Goal: Information Seeking & Learning: Learn about a topic

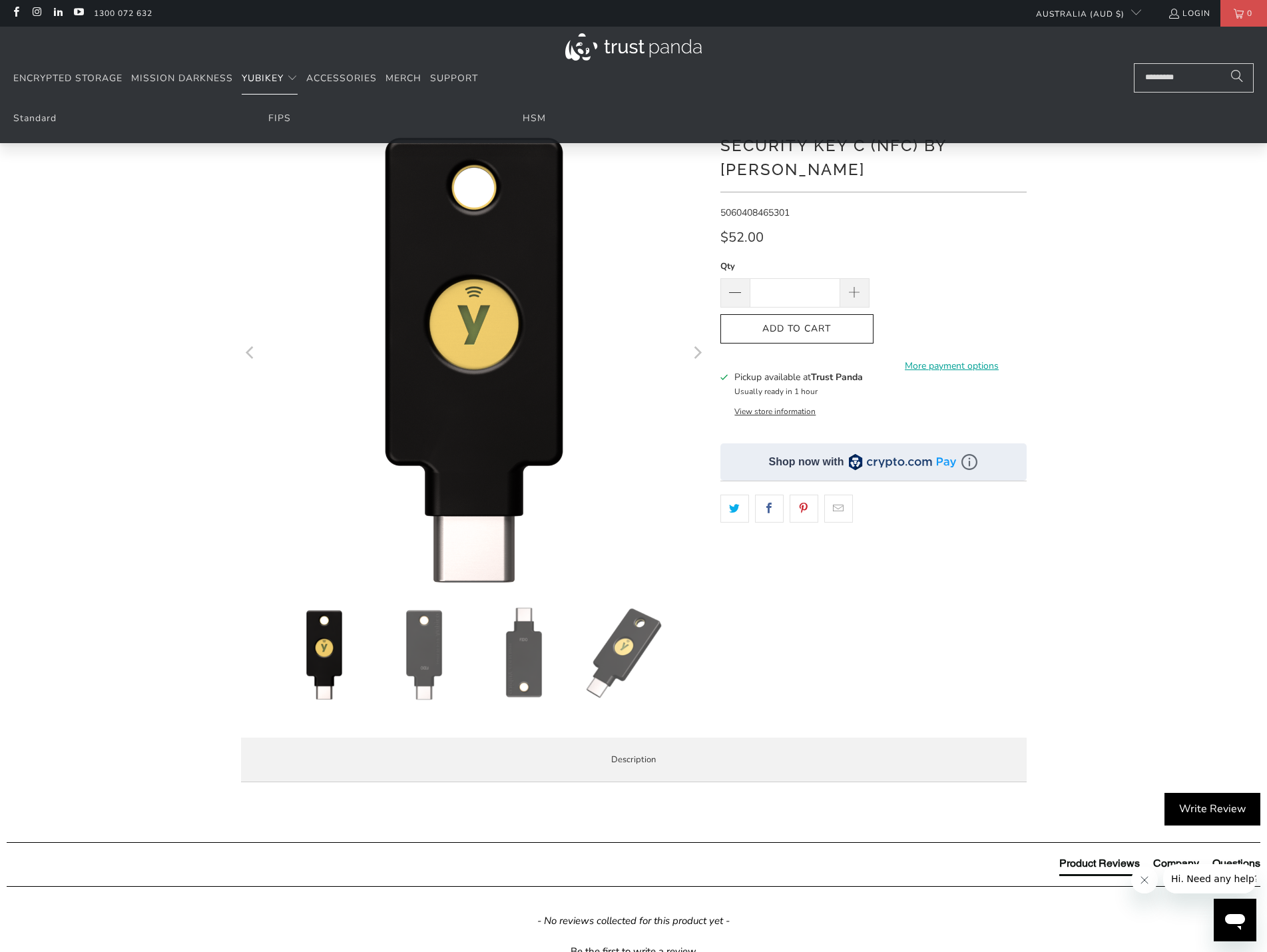
click at [252, 80] on span "YubiKey" at bounding box center [262, 78] width 42 height 13
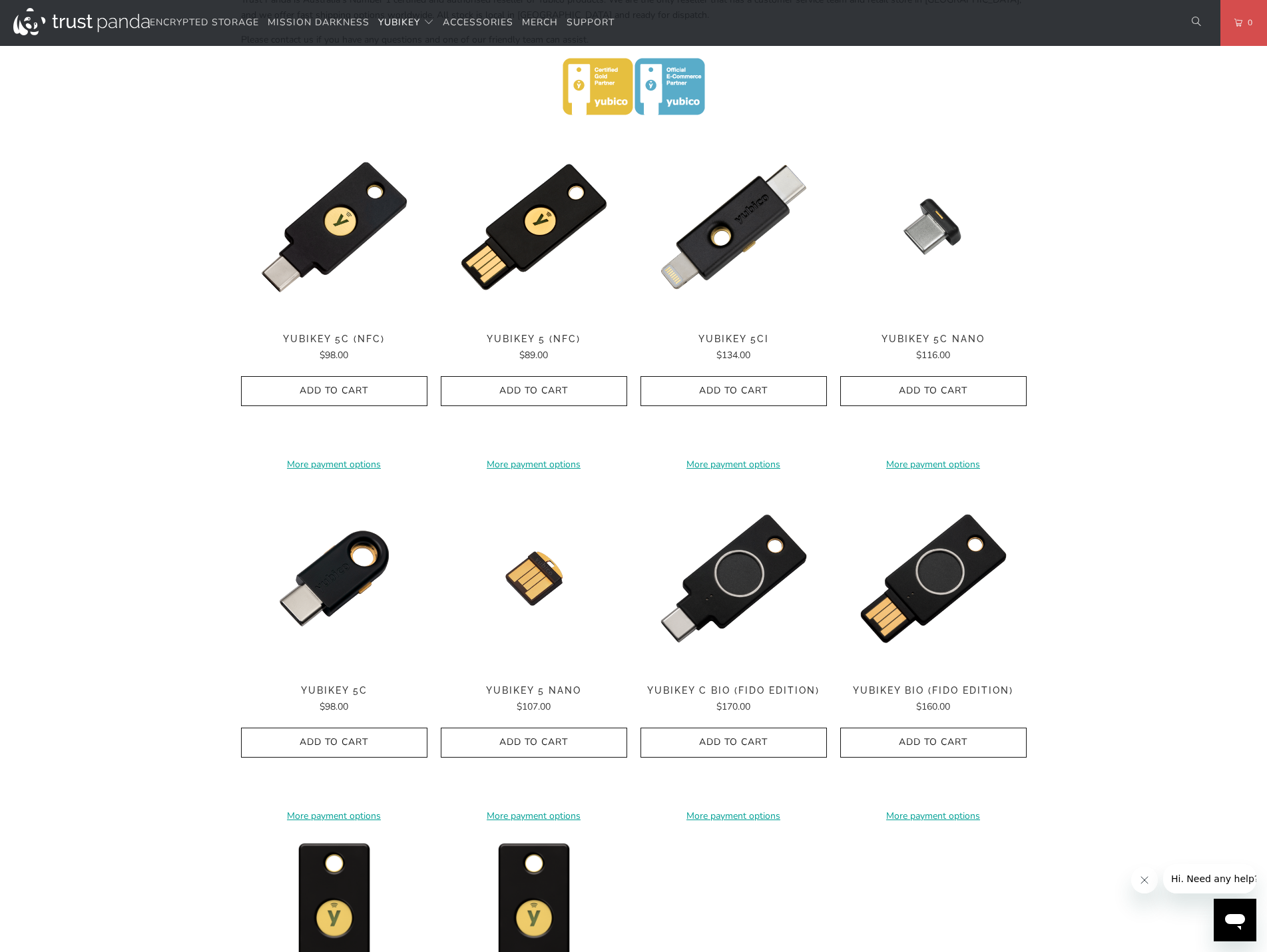
scroll to position [533, 0]
